Goal: Use online tool/utility: Use online tool/utility

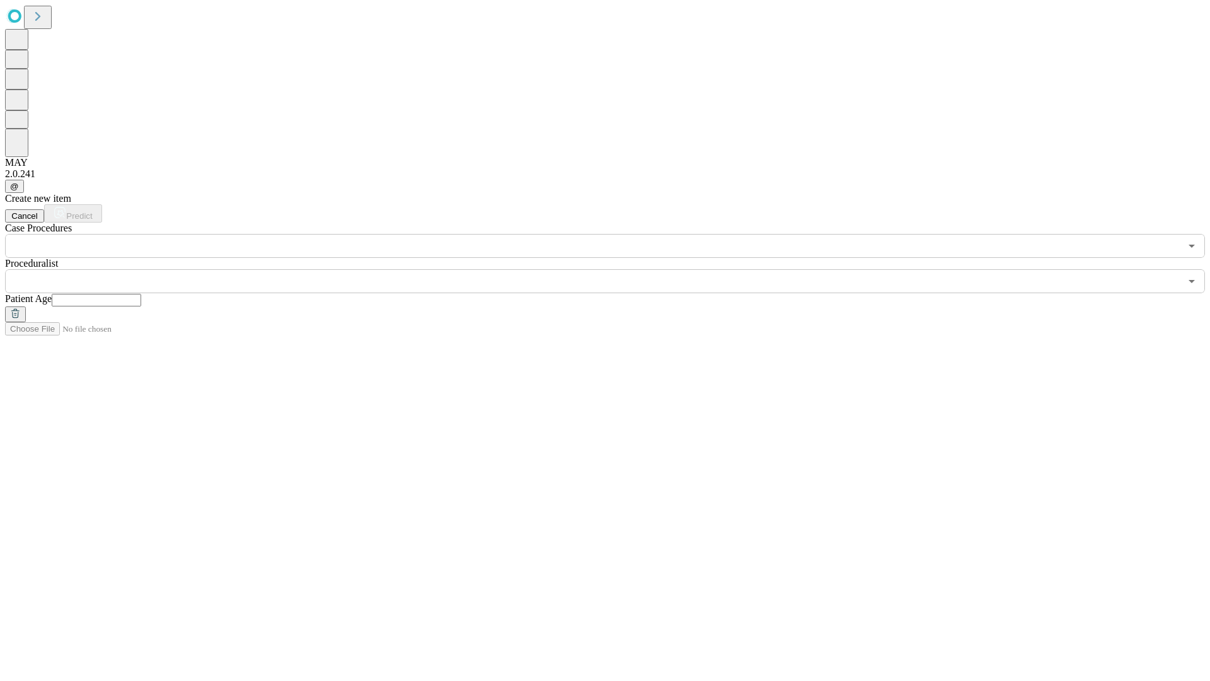
click at [141, 294] on input "text" at bounding box center [97, 300] width 90 height 13
type input "**"
click at [614, 269] on input "text" at bounding box center [593, 281] width 1176 height 24
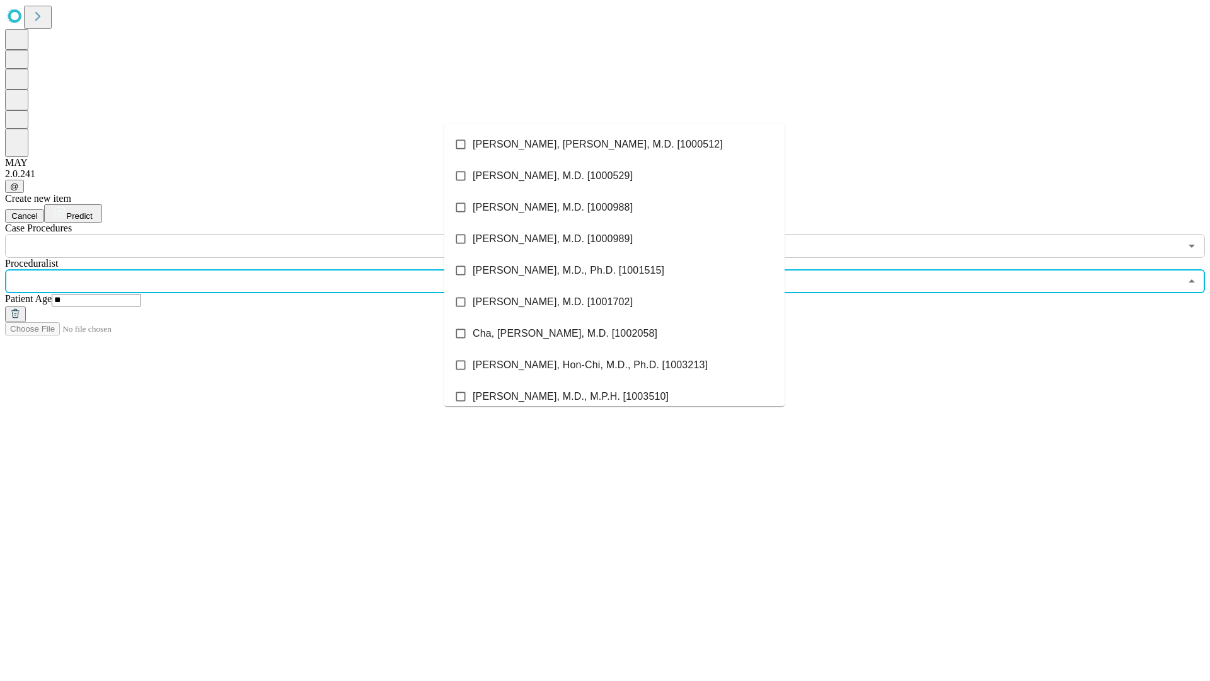
click at [615, 144] on li "[PERSON_NAME], [PERSON_NAME], M.D. [1000512]" at bounding box center [614, 145] width 340 height 32
click at [265, 234] on input "text" at bounding box center [593, 246] width 1176 height 24
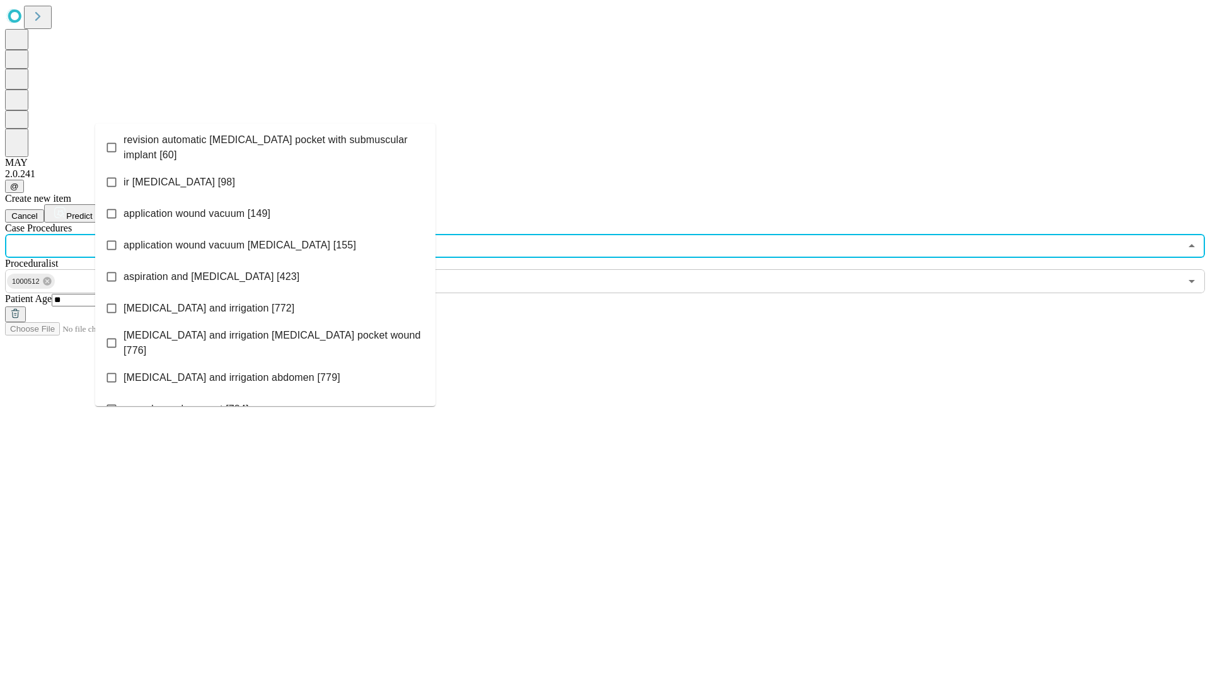
click at [265, 144] on span "revision automatic [MEDICAL_DATA] pocket with submuscular implant [60]" at bounding box center [275, 147] width 302 height 30
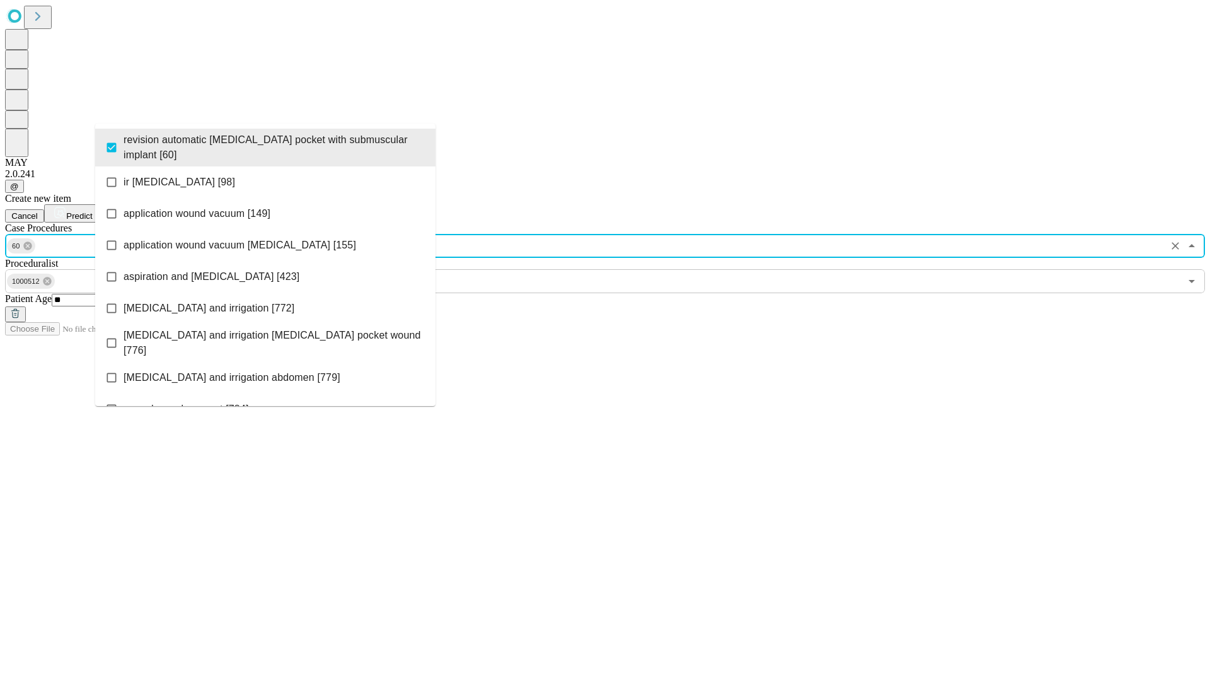
click at [92, 211] on span "Predict" at bounding box center [79, 215] width 26 height 9
